Goal: Communication & Community: Answer question/provide support

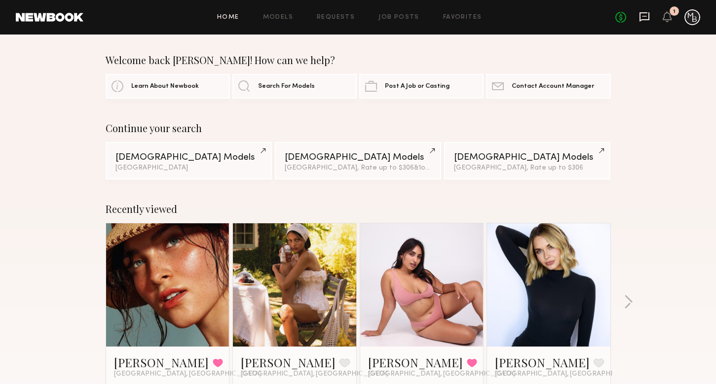
click at [639, 20] on icon at bounding box center [644, 16] width 11 height 11
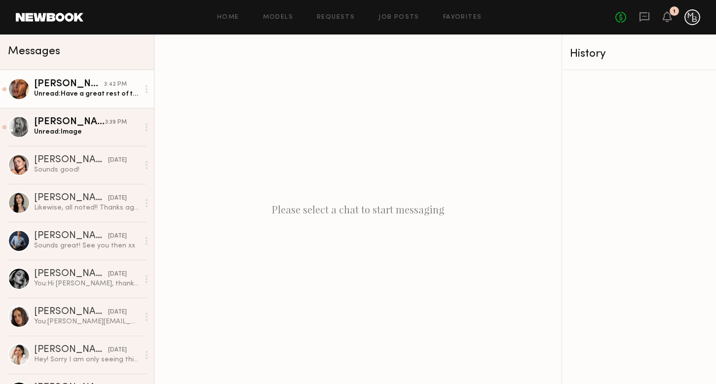
click at [83, 89] on div "Unread: Have a great rest of the week :). Talk soon!" at bounding box center [86, 93] width 105 height 9
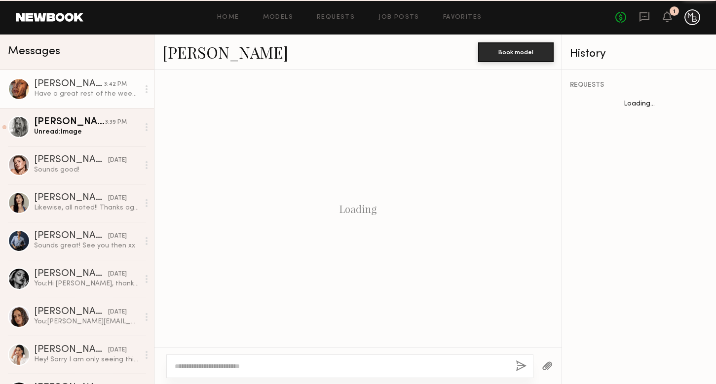
scroll to position [748, 0]
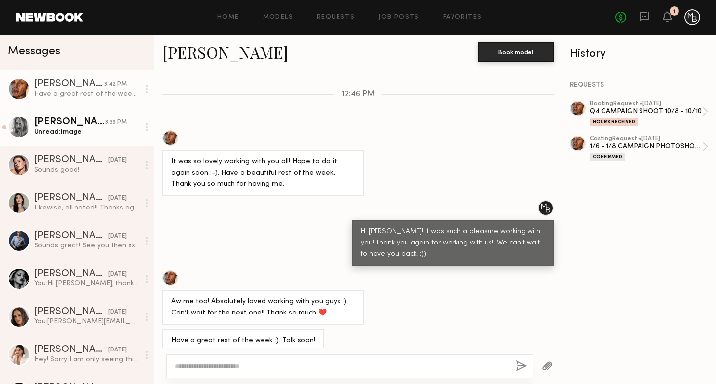
click at [55, 128] on div "Unread: Image" at bounding box center [86, 131] width 105 height 9
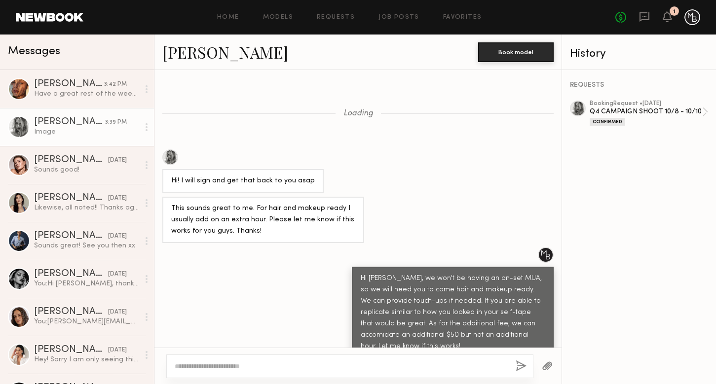
scroll to position [862, 0]
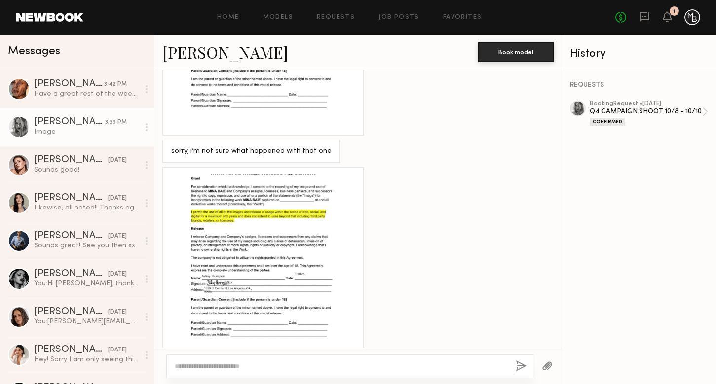
click at [283, 309] on div at bounding box center [263, 266] width 184 height 184
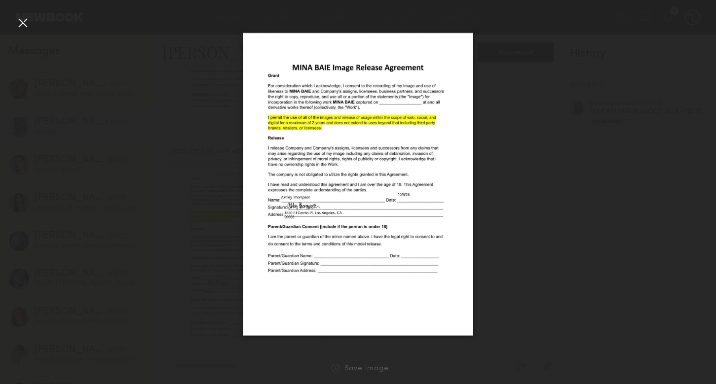
click at [25, 17] on div at bounding box center [23, 23] width 16 height 16
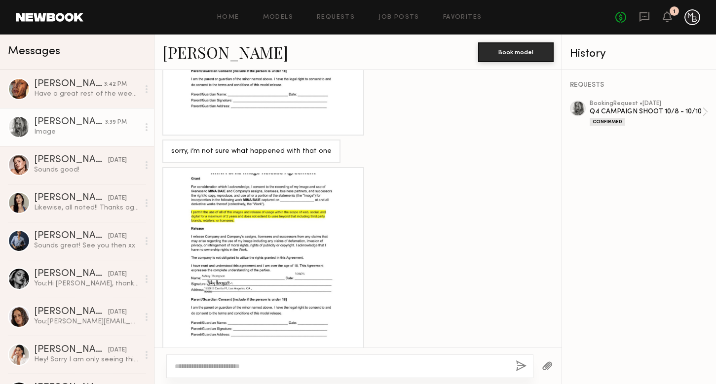
click at [250, 363] on textarea at bounding box center [341, 366] width 333 height 10
type textarea "**********"
click at [520, 369] on button "button" at bounding box center [520, 366] width 11 height 12
